Goal: Information Seeking & Learning: Learn about a topic

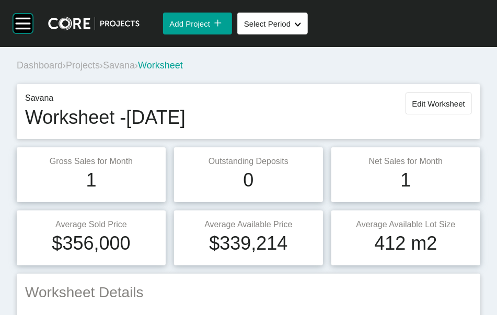
click at [100, 71] on span "Projects" at bounding box center [83, 65] width 34 height 10
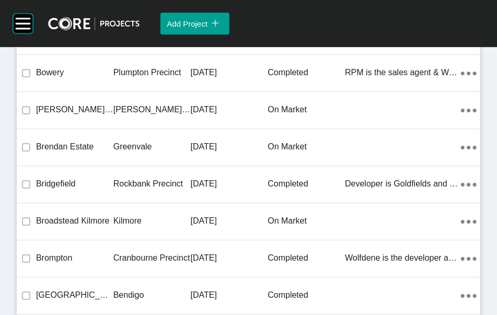
scroll to position [13661, 0]
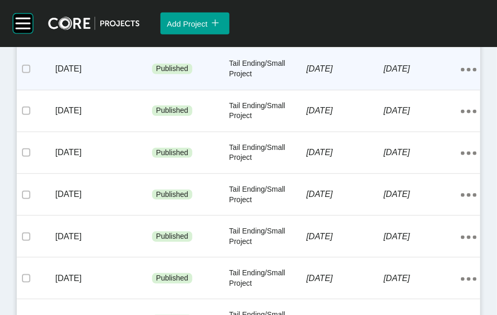
scroll to position [300, 0]
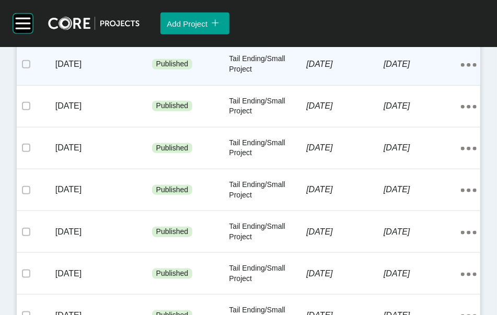
click at [389, 81] on div "[DATE]" at bounding box center [422, 64] width 77 height 32
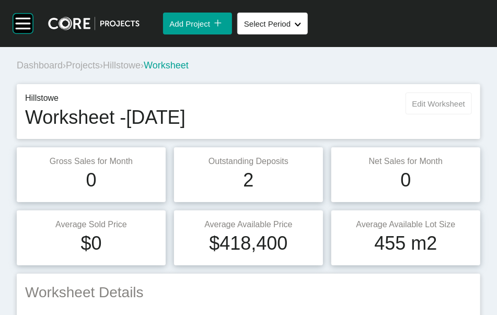
click at [413, 108] on span "Edit Worksheet" at bounding box center [439, 103] width 53 height 9
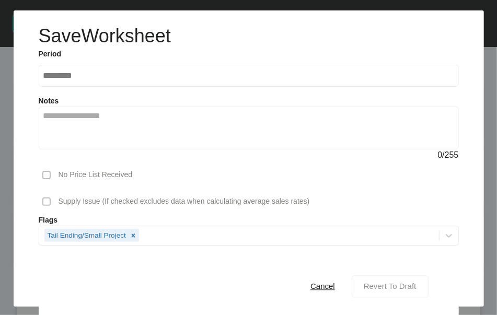
click at [371, 282] on span "Revert To Draft" at bounding box center [390, 286] width 53 height 9
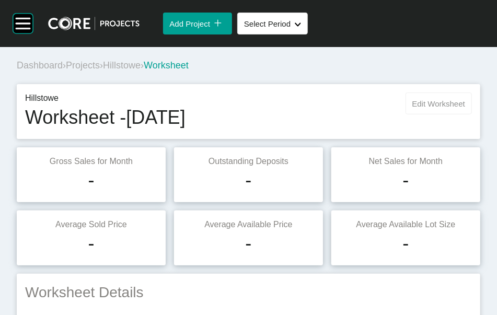
click at [413, 108] on span "Edit Worksheet" at bounding box center [439, 103] width 53 height 9
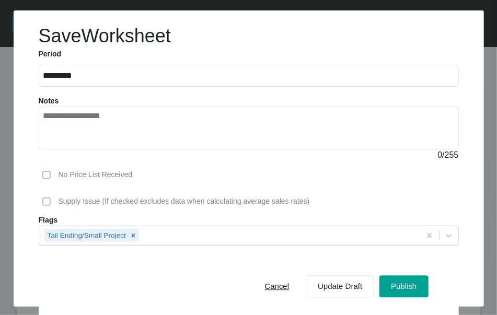
click at [484, 280] on div "Save Worksheet Period ********* 2025 < > Jan Feb Mar Apr May Jun [DATE] Aug Sep…" at bounding box center [249, 176] width 471 height 332
click at [265, 282] on span "Cancel" at bounding box center [277, 286] width 25 height 9
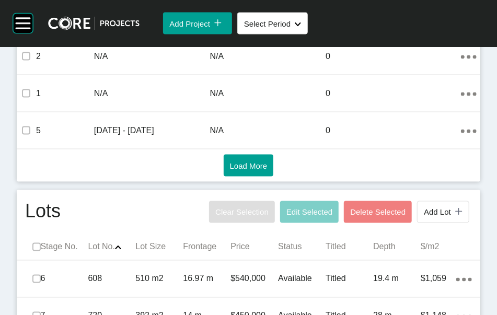
scroll to position [821, 0]
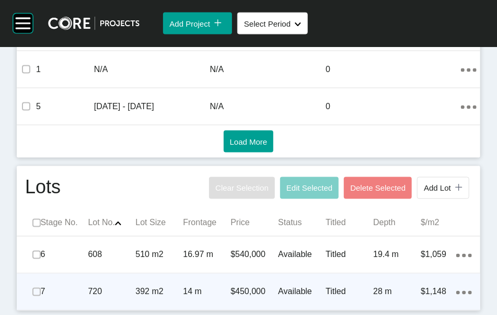
click at [401, 292] on p "28 m" at bounding box center [397, 293] width 48 height 12
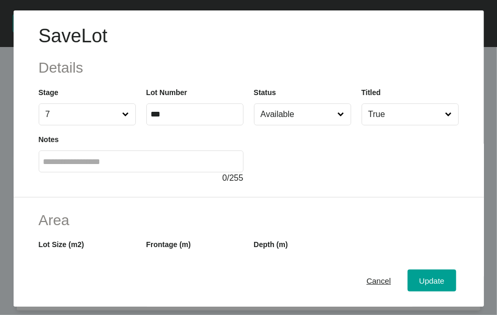
scroll to position [0, 0]
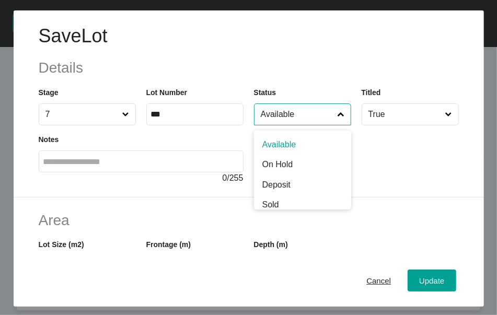
drag, startPoint x: 267, startPoint y: 139, endPoint x: 268, endPoint y: 155, distance: 15.7
click at [268, 125] on input "Available" at bounding box center [297, 114] width 77 height 21
type input "*"
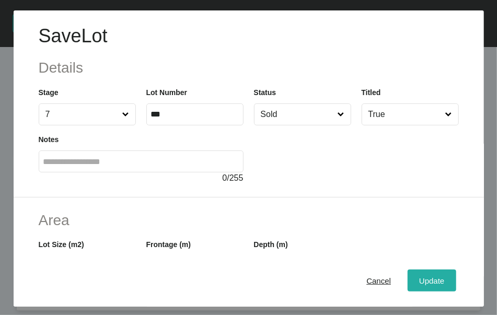
click at [417, 276] on div "Update" at bounding box center [432, 281] width 30 height 14
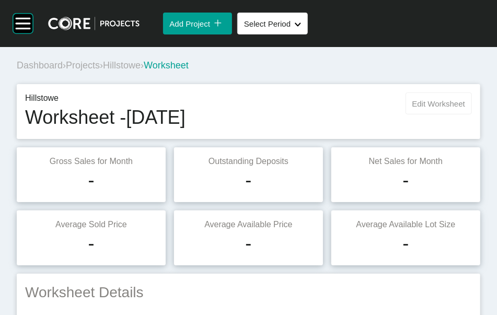
click at [441, 108] on span "Edit Worksheet" at bounding box center [439, 103] width 53 height 9
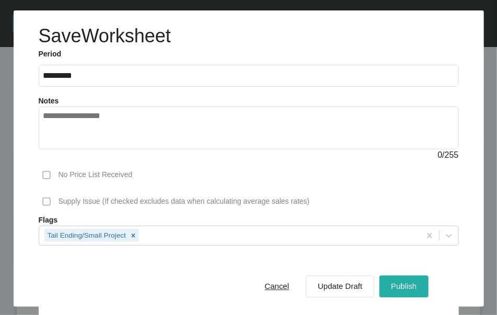
click at [380, 278] on button "Publish" at bounding box center [404, 287] width 49 height 22
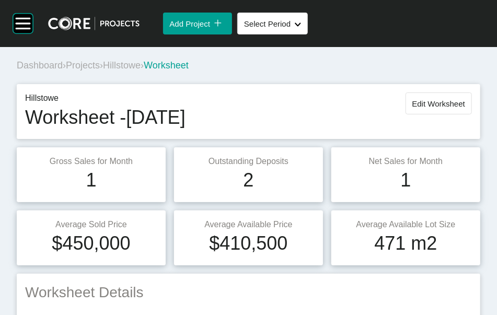
click at [100, 71] on span "Projects" at bounding box center [83, 65] width 34 height 10
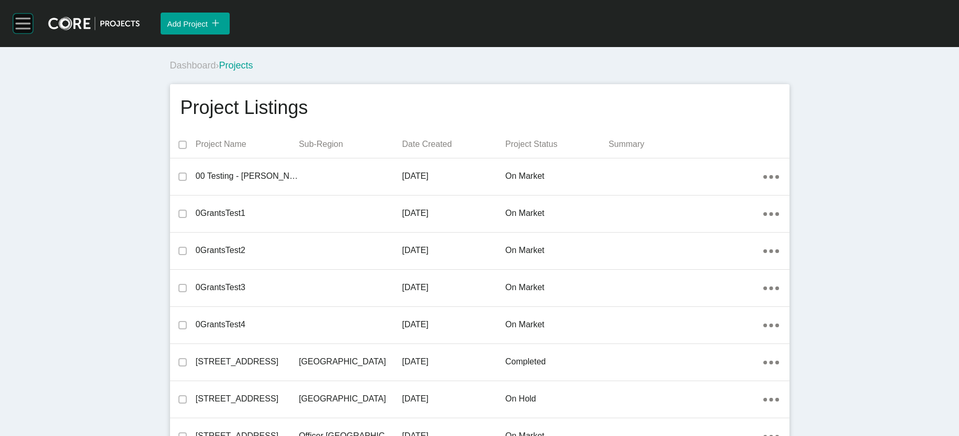
click at [27, 32] on rect at bounding box center [23, 24] width 20 height 20
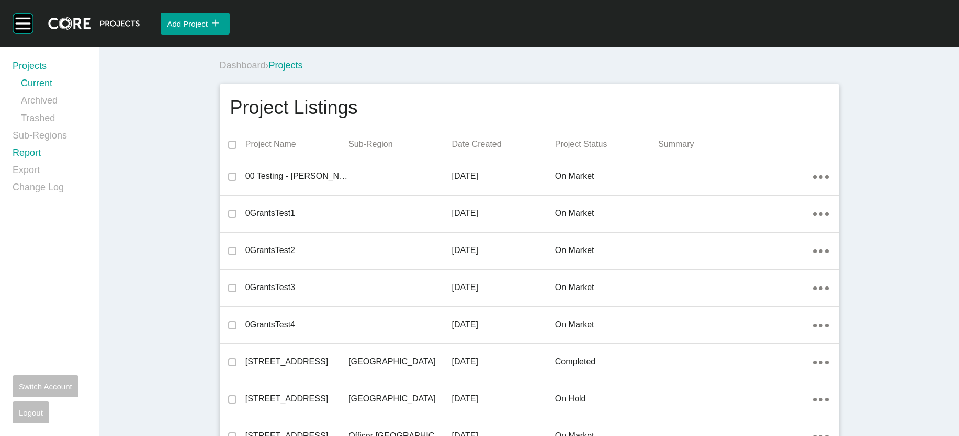
click at [22, 164] on link "Report" at bounding box center [50, 154] width 74 height 17
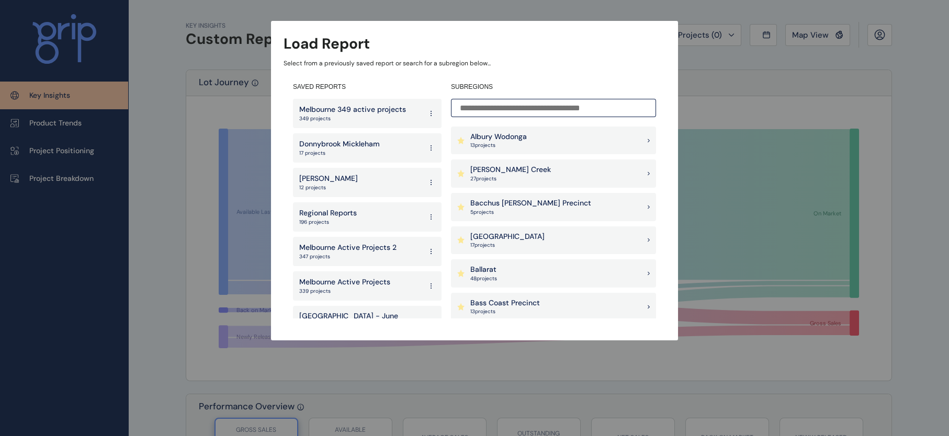
click at [394, 113] on p "Melbourne 349 active projects" at bounding box center [352, 110] width 107 height 10
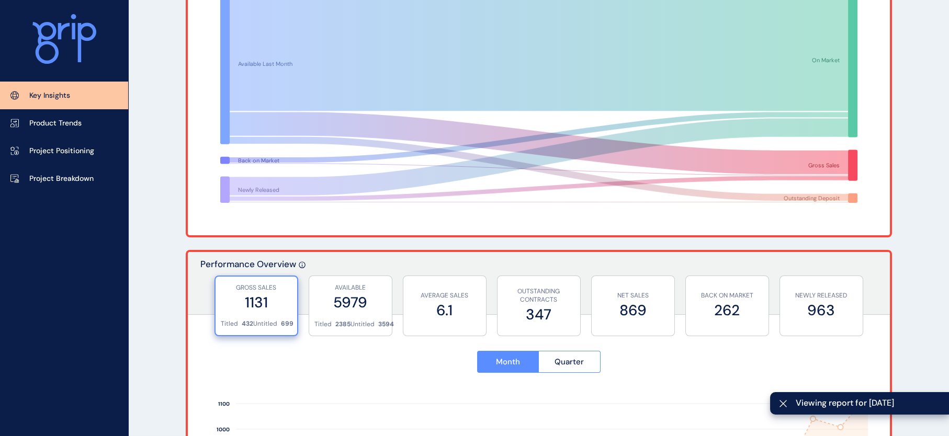
scroll to position [141, 0]
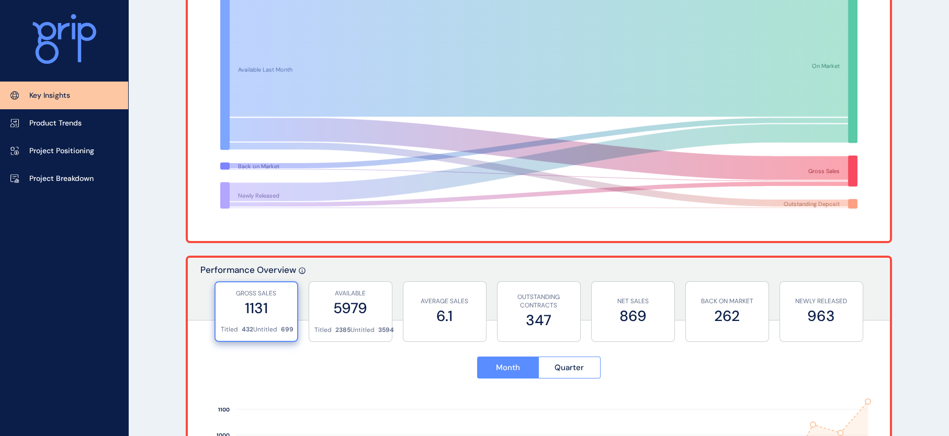
click at [89, 93] on link "Key Insights" at bounding box center [64, 96] width 128 height 28
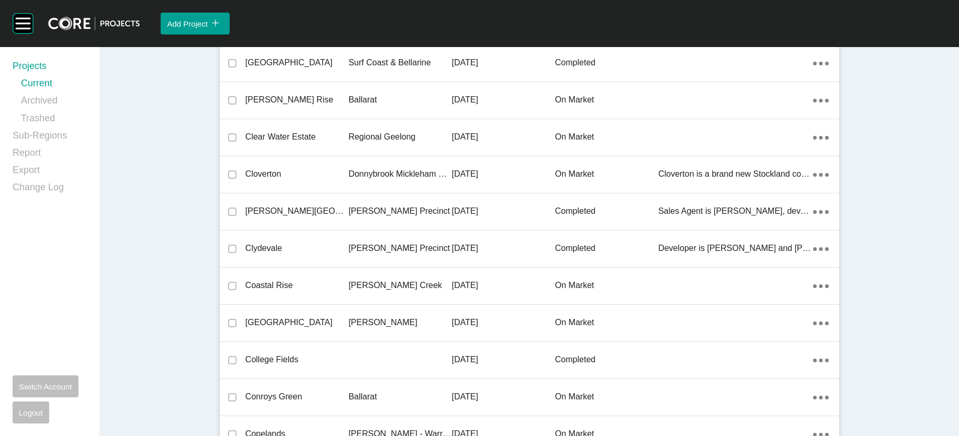
scroll to position [27290, 0]
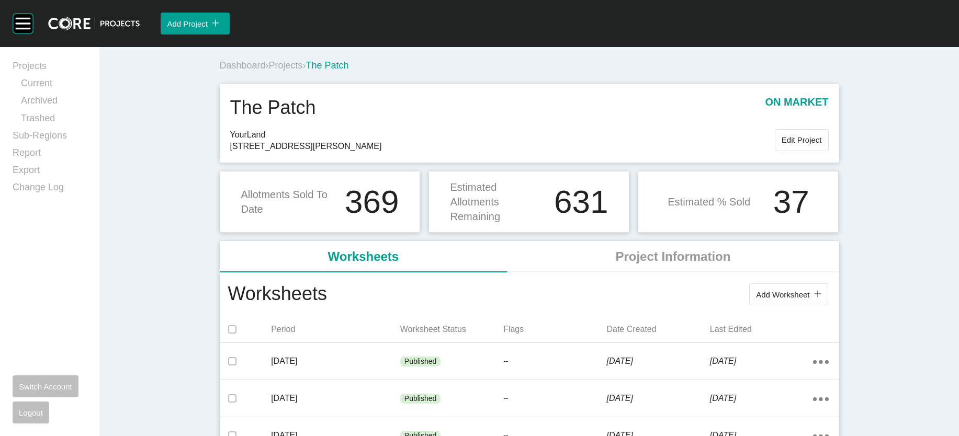
click at [822, 144] on span "Edit Project" at bounding box center [801, 139] width 40 height 9
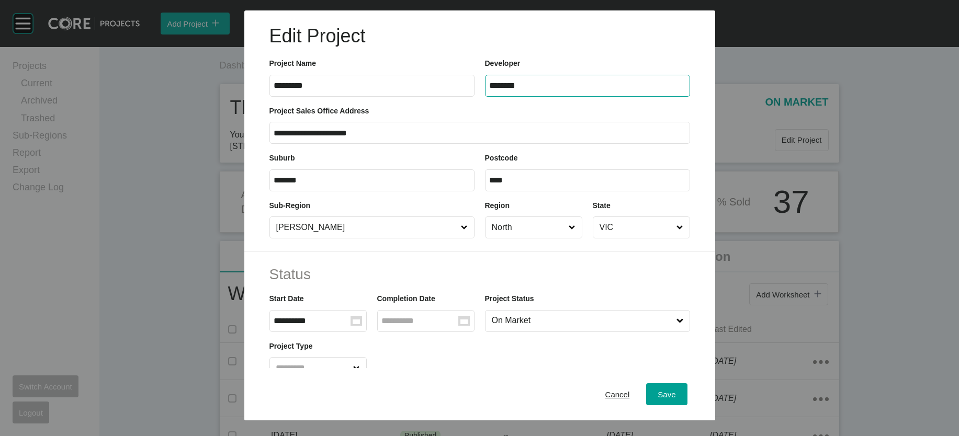
drag, startPoint x: 546, startPoint y: 109, endPoint x: 316, endPoint y: 86, distance: 231.2
click at [316, 85] on div "Project Name ********* Developer ********" at bounding box center [479, 72] width 431 height 47
paste input "**********"
type input "**********"
click at [678, 390] on div "Save" at bounding box center [666, 394] width 23 height 14
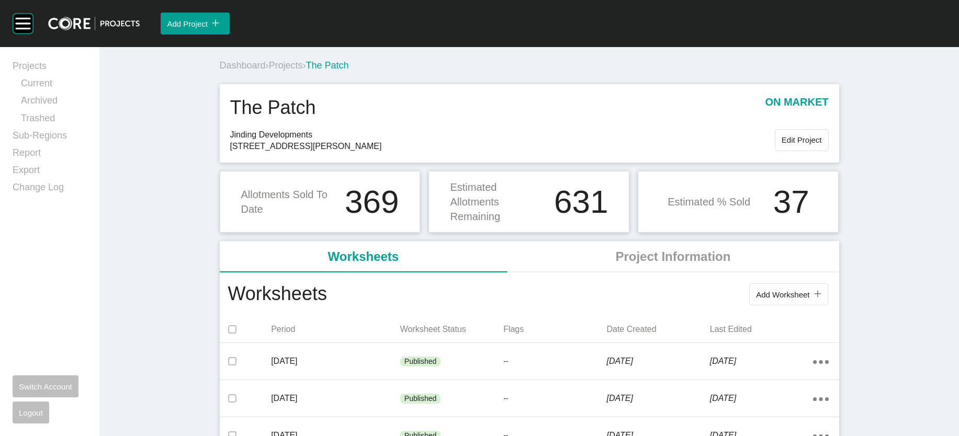
click at [269, 71] on span "Projects" at bounding box center [286, 65] width 34 height 10
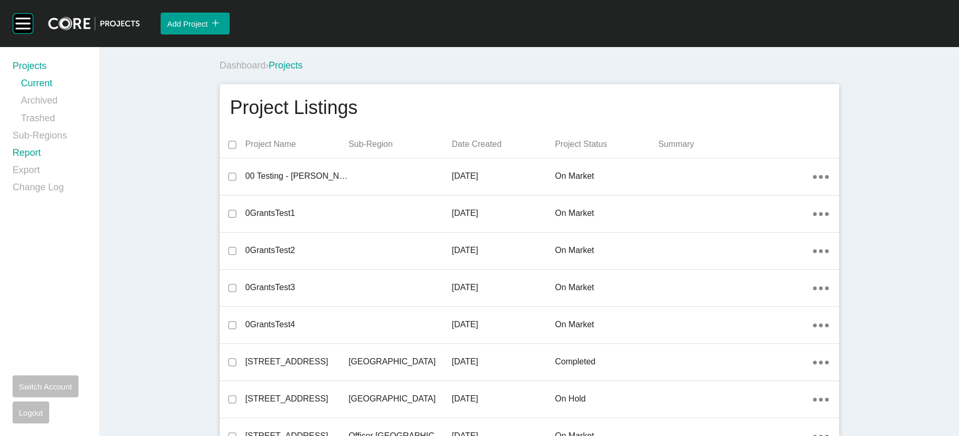
click at [50, 164] on link "Report" at bounding box center [50, 154] width 74 height 17
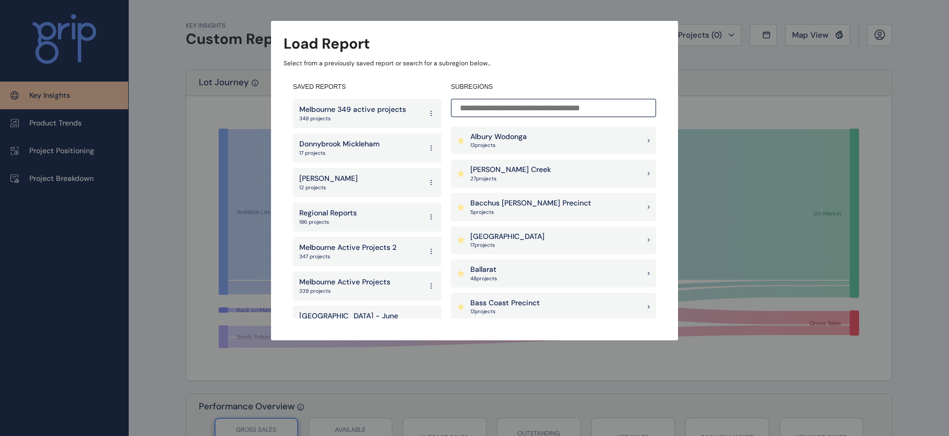
click at [342, 118] on p "349 projects" at bounding box center [352, 118] width 107 height 7
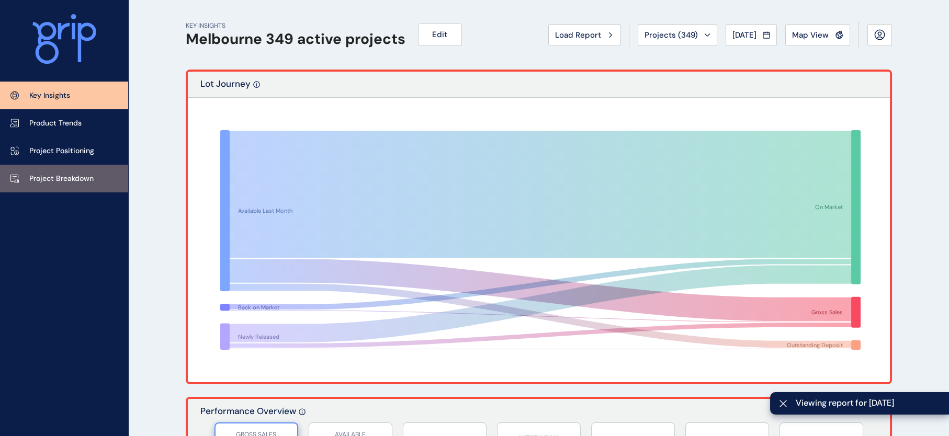
click at [94, 175] on p "Project Breakdown" at bounding box center [61, 179] width 64 height 10
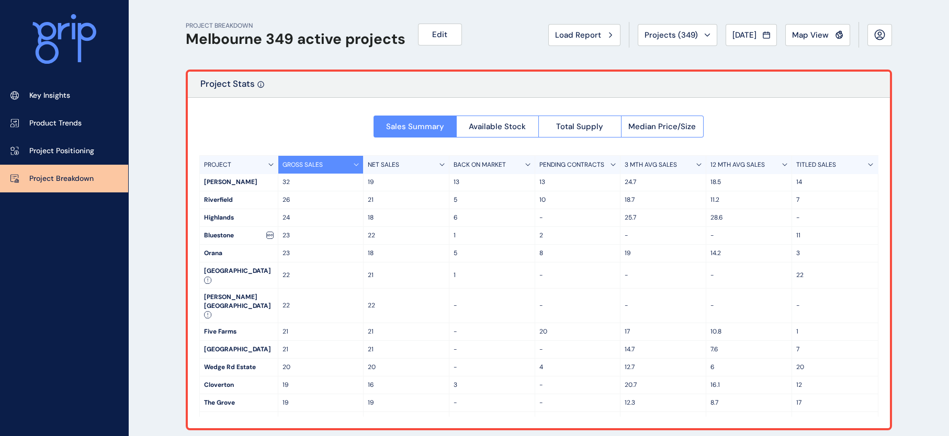
click at [876, 172] on div "PROJECT GROSS SALES NET SALES BACK ON MARKET PENDING CONTRACTS 3 MTH AVG SALES …" at bounding box center [538, 285] width 679 height 261
click at [54, 98] on p "Key Insights" at bounding box center [49, 95] width 41 height 10
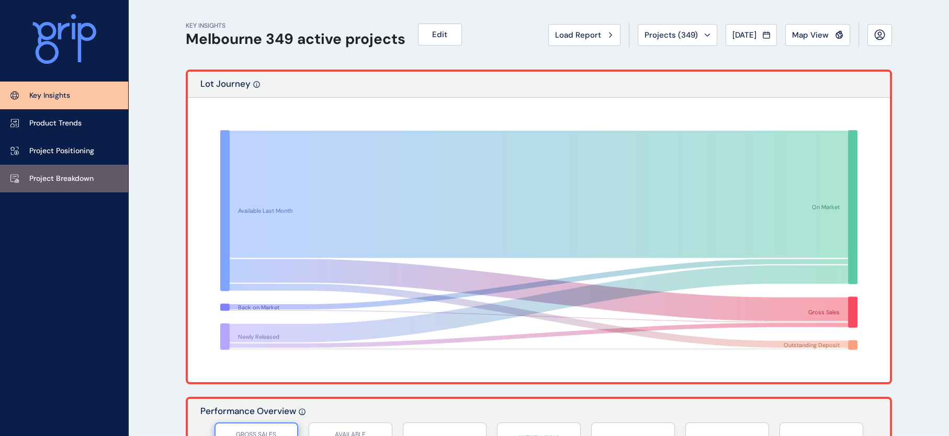
click at [45, 177] on p "Project Breakdown" at bounding box center [61, 179] width 64 height 10
click at [559, 42] on button "Load Report" at bounding box center [584, 35] width 72 height 22
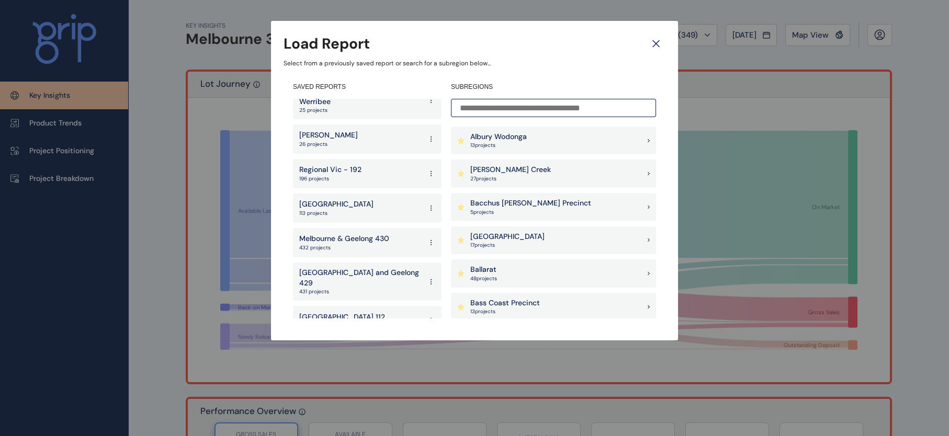
scroll to position [379, 0]
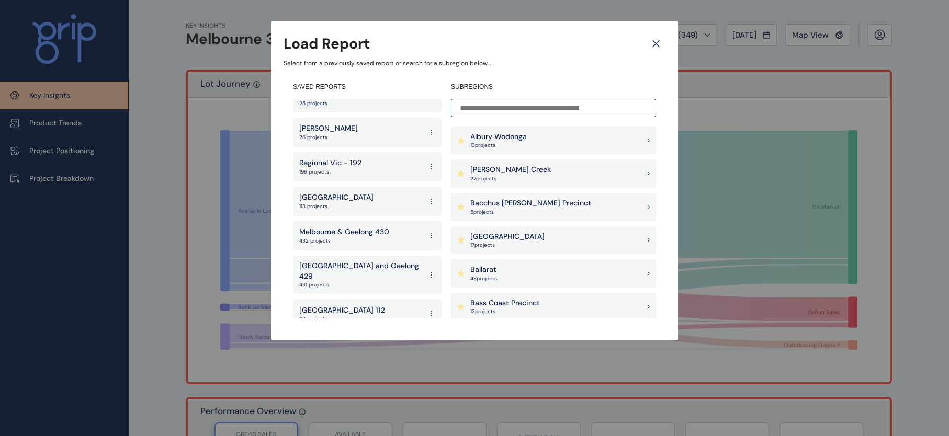
click at [375, 200] on div "South East 113 projects" at bounding box center [367, 201] width 149 height 29
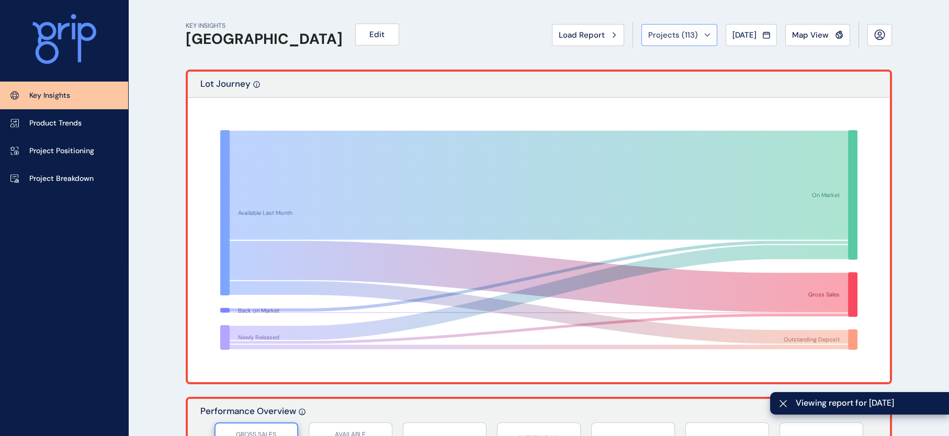
click at [671, 32] on div "Projects ( 113 )" at bounding box center [679, 35] width 62 height 10
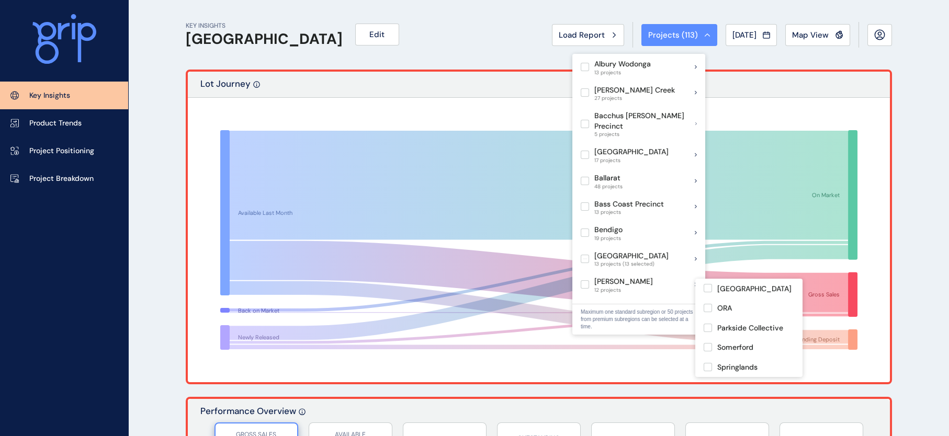
scroll to position [245, 0]
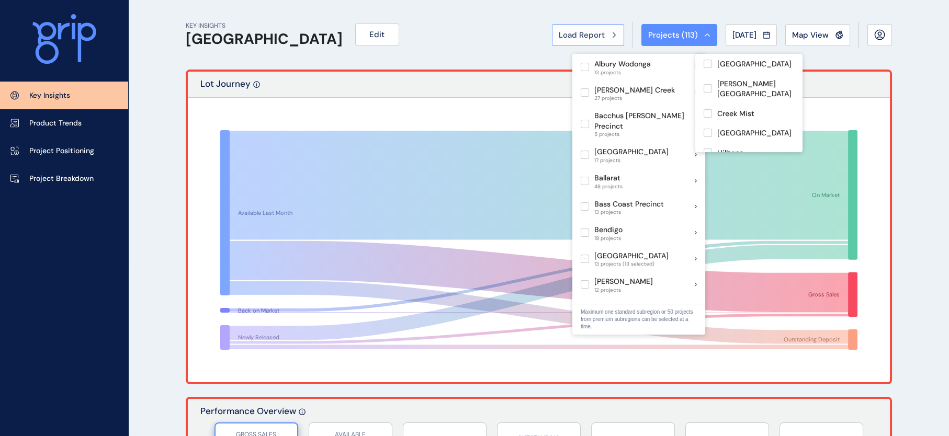
click at [612, 37] on icon at bounding box center [613, 35] width 3 height 6
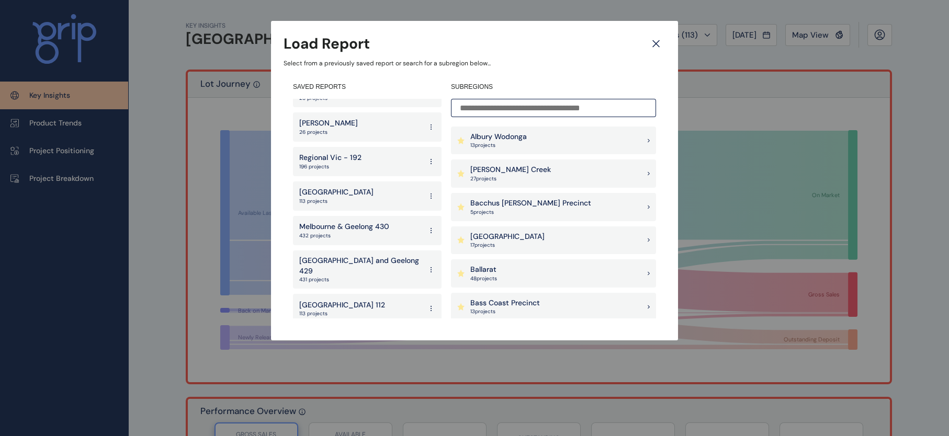
scroll to position [576, 0]
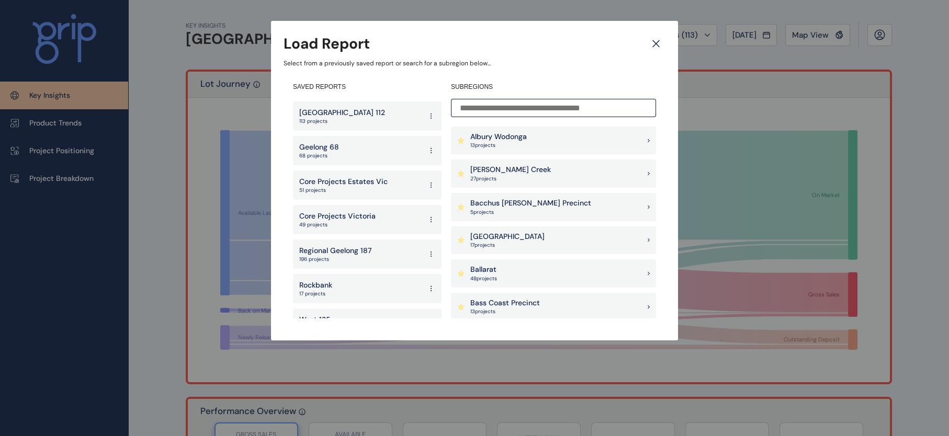
click at [159, 176] on div "Load Report Select from a previously saved report or search for a subregion bel…" at bounding box center [474, 160] width 949 height 320
click at [653, 46] on icon at bounding box center [656, 44] width 6 height 6
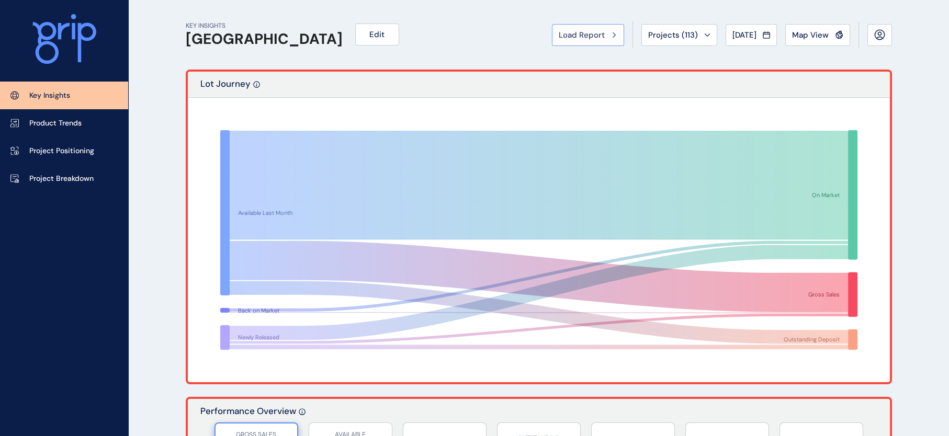
click at [559, 40] on div "Load Report" at bounding box center [588, 35] width 59 height 10
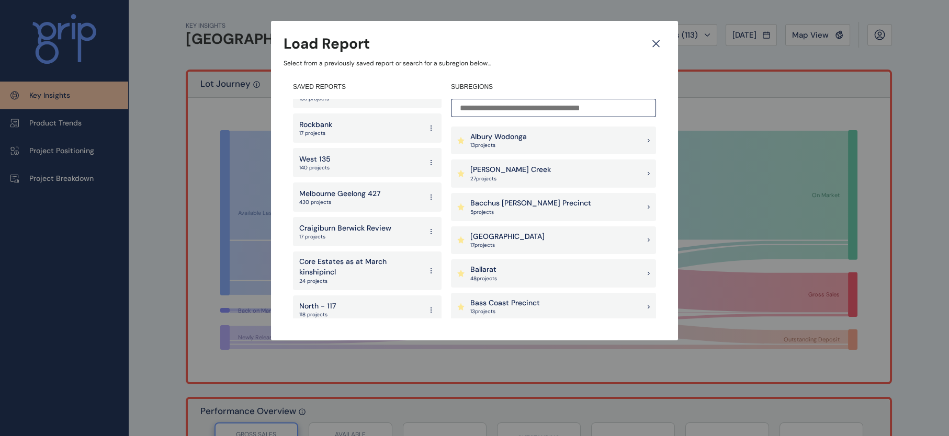
scroll to position [757, 0]
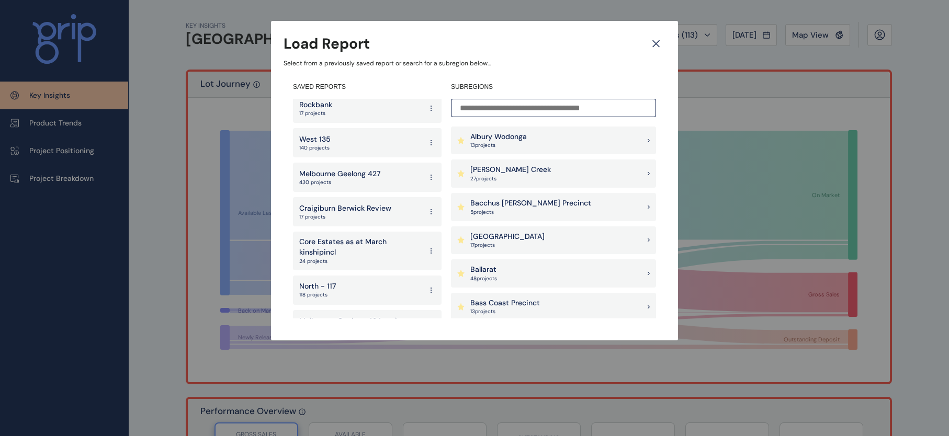
click at [394, 276] on div "North - 117 118 projects" at bounding box center [367, 290] width 149 height 29
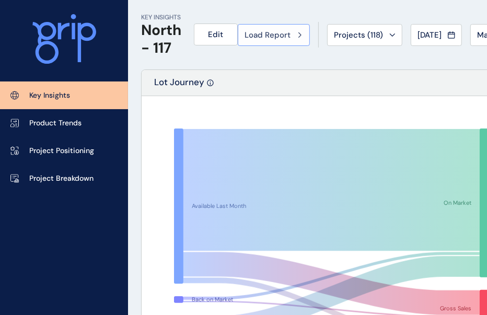
click at [310, 39] on button "Load Report" at bounding box center [274, 35] width 72 height 22
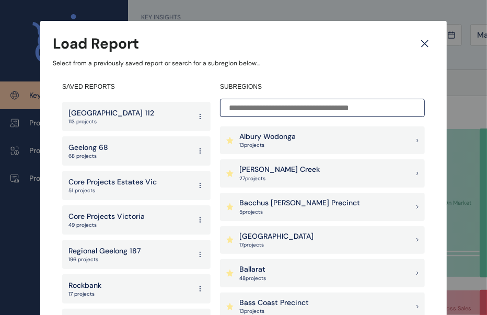
scroll to position [576, 0]
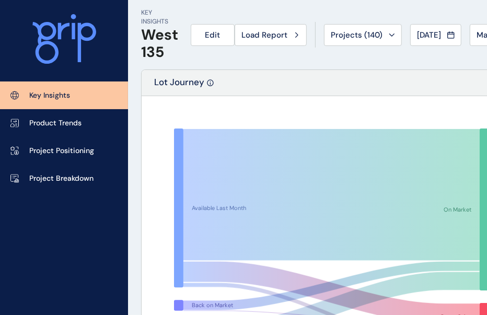
click at [288, 33] on span "Load Report" at bounding box center [265, 35] width 46 height 10
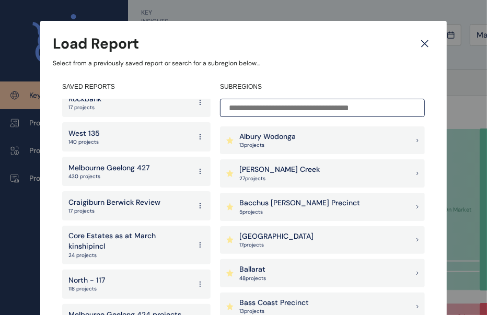
scroll to position [782, 0]
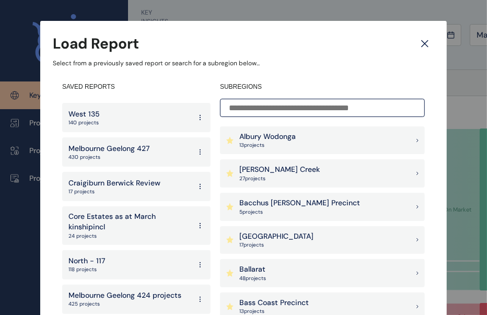
click at [152, 253] on div "North - 117 118 projects" at bounding box center [136, 264] width 149 height 29
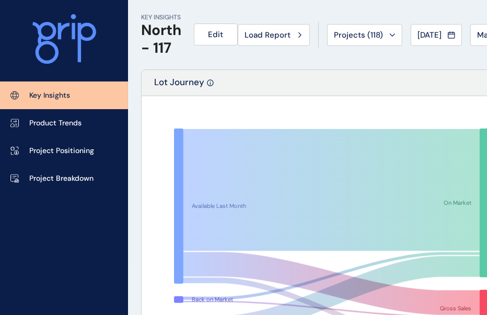
click at [279, 39] on span "Load Report" at bounding box center [268, 35] width 46 height 10
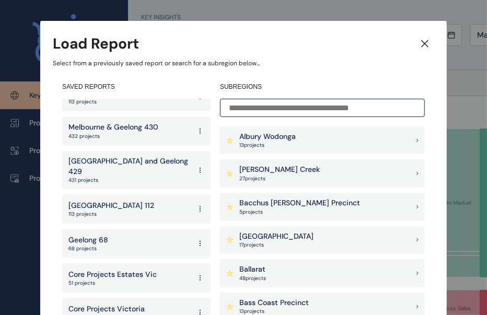
scroll to position [493, 0]
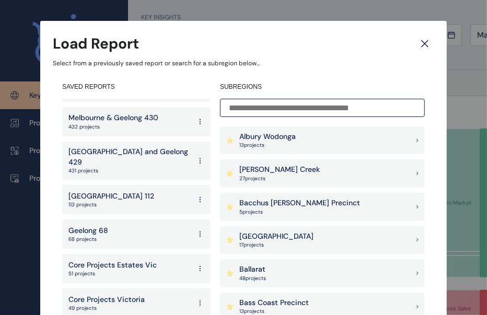
click at [148, 220] on div "Geelong 68 68 projects" at bounding box center [136, 234] width 149 height 29
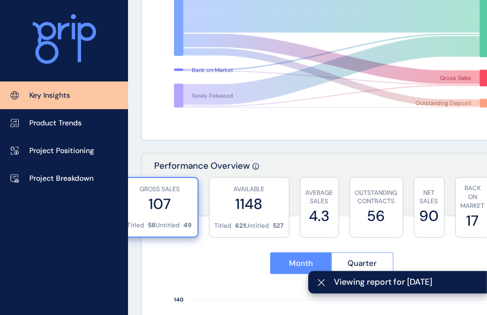
scroll to position [245, 0]
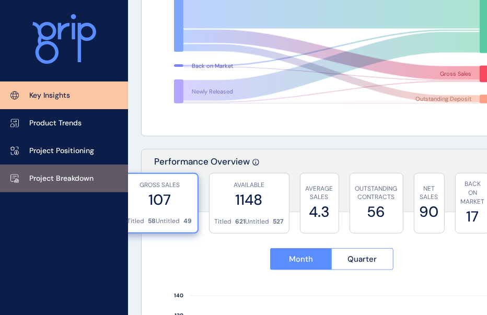
click at [81, 177] on p "Project Breakdown" at bounding box center [61, 179] width 64 height 10
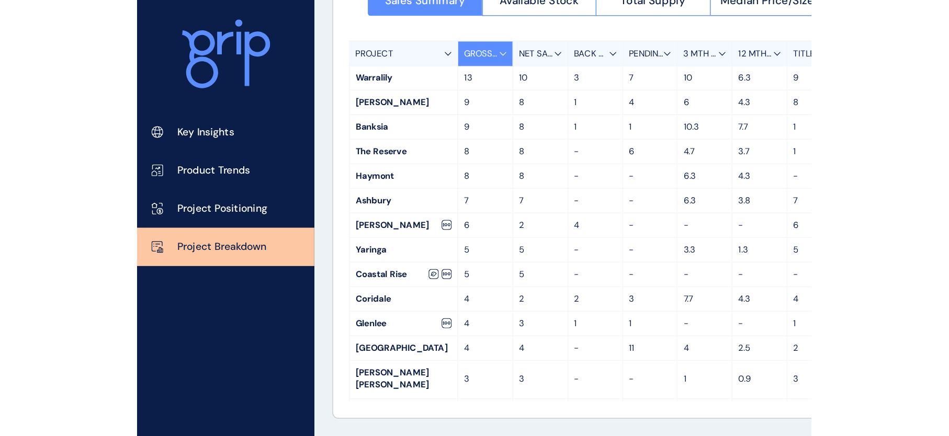
scroll to position [9, 0]
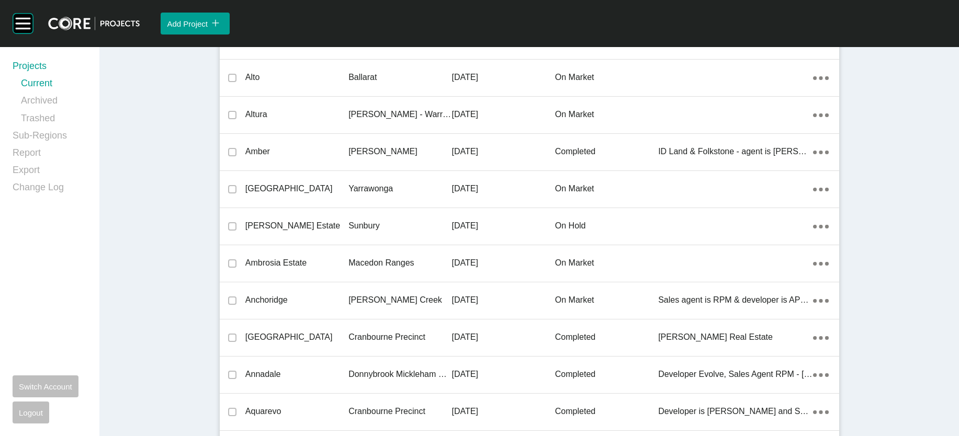
scroll to position [29742, 0]
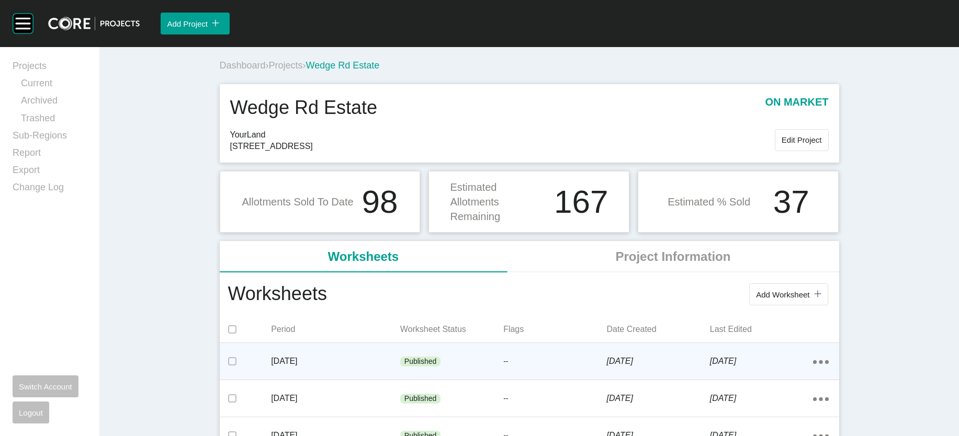
click at [708, 367] on p "6 August 2025" at bounding box center [657, 362] width 103 height 12
